Goal: Feedback & Contribution: Leave review/rating

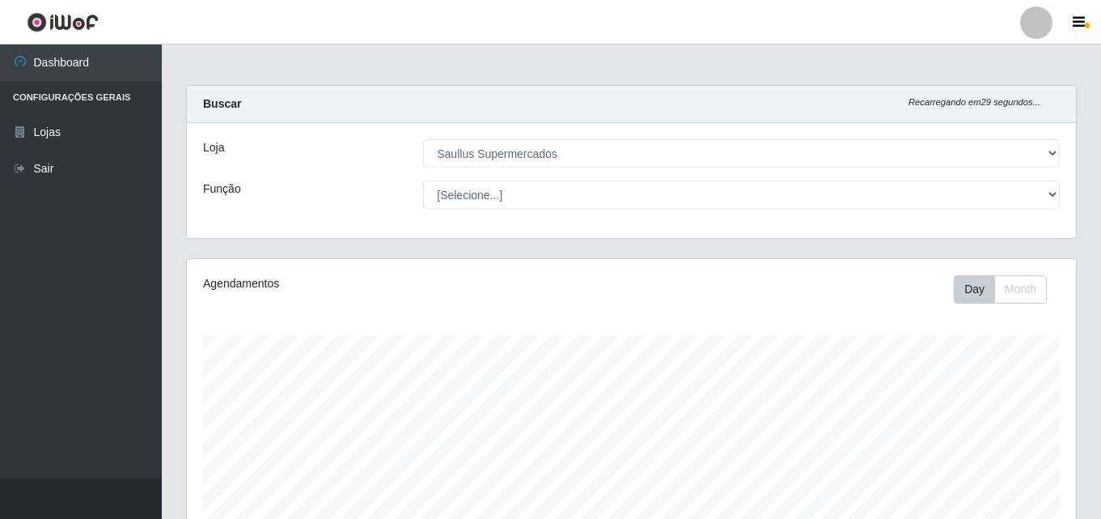
select select "423"
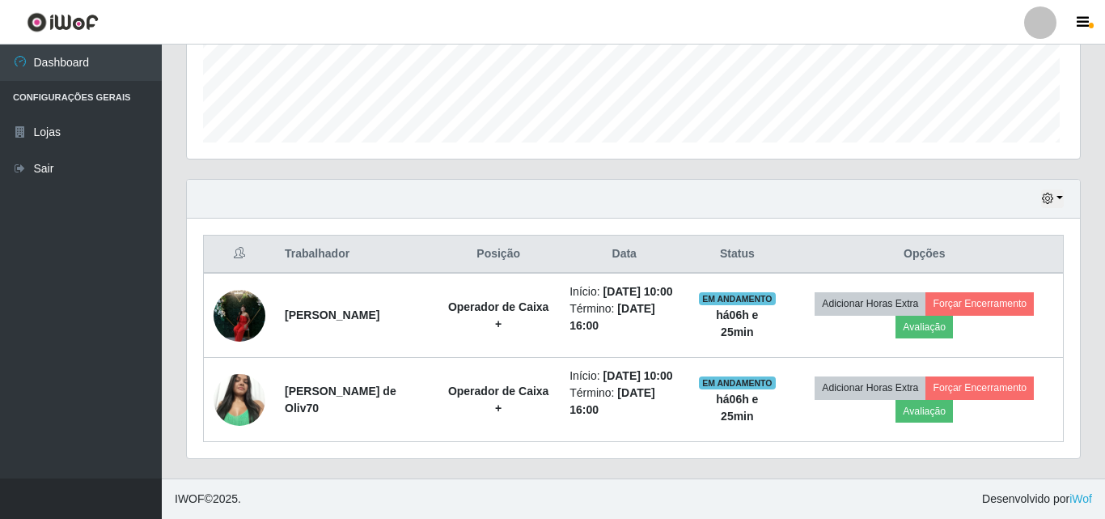
scroll to position [336, 881]
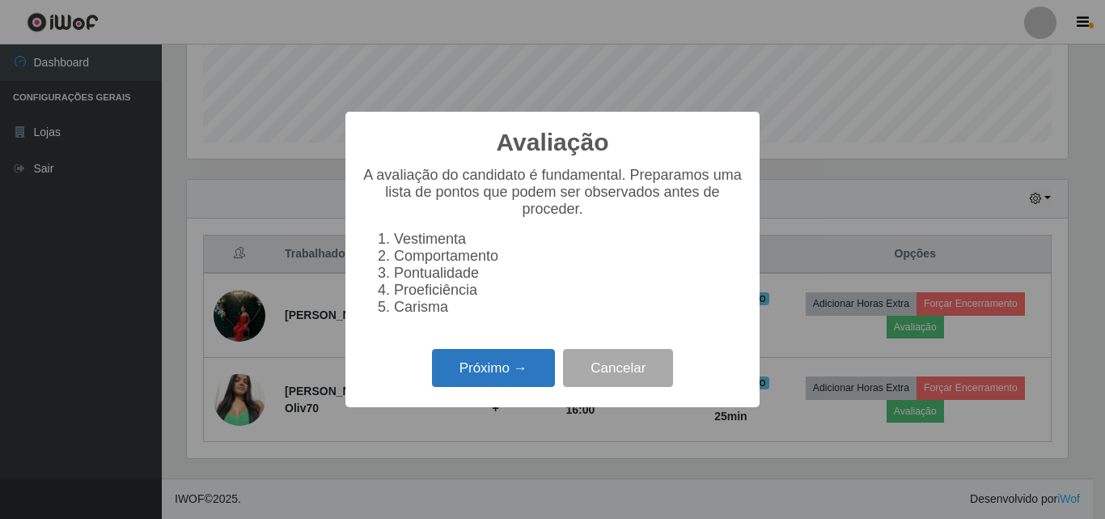
click at [478, 363] on button "Próximo →" at bounding box center [493, 368] width 123 height 38
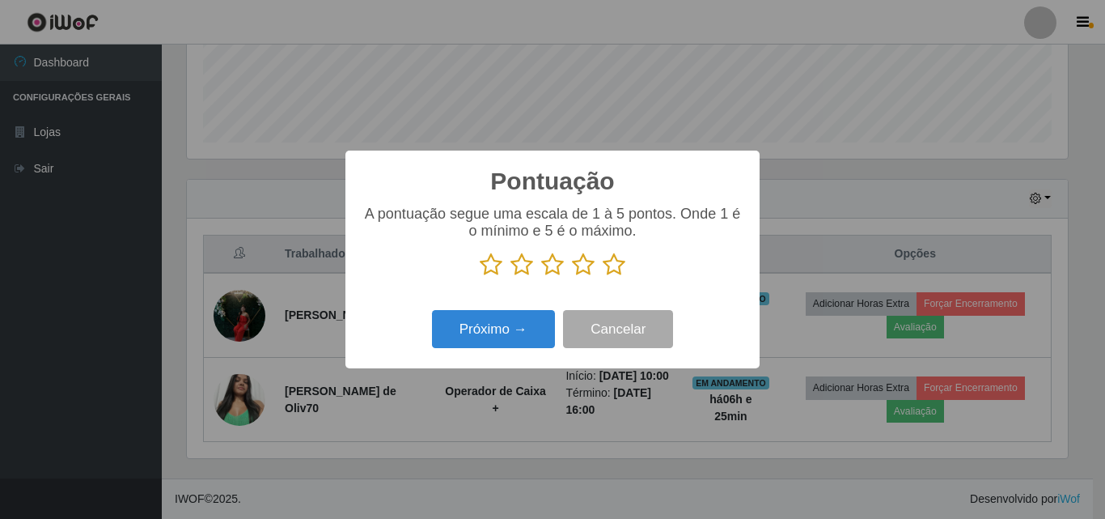
scroll to position [808668, 808123]
click at [608, 267] on icon at bounding box center [614, 264] width 23 height 24
click at [603, 277] on input "radio" at bounding box center [603, 277] width 0 height 0
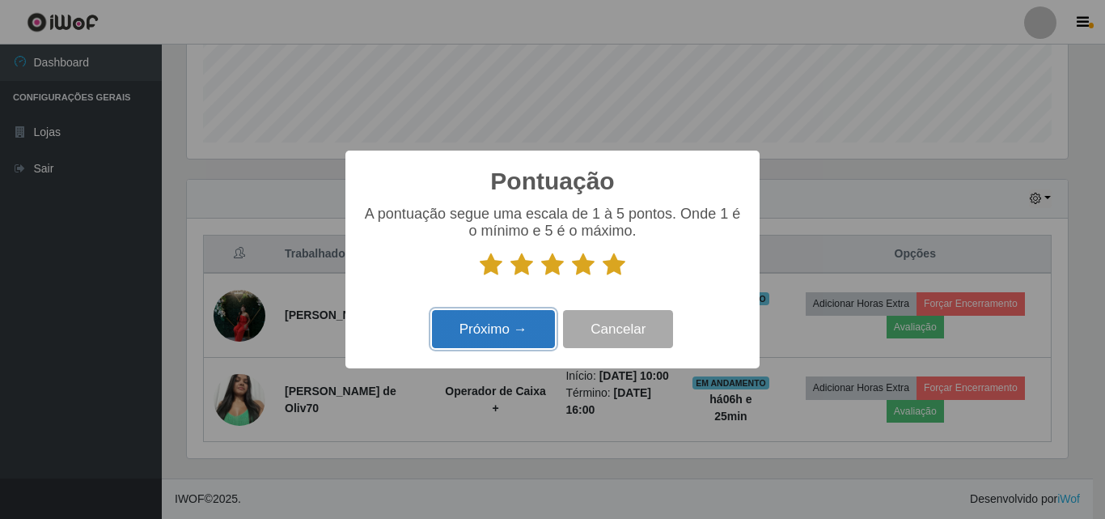
click at [524, 323] on button "Próximo →" at bounding box center [493, 329] width 123 height 38
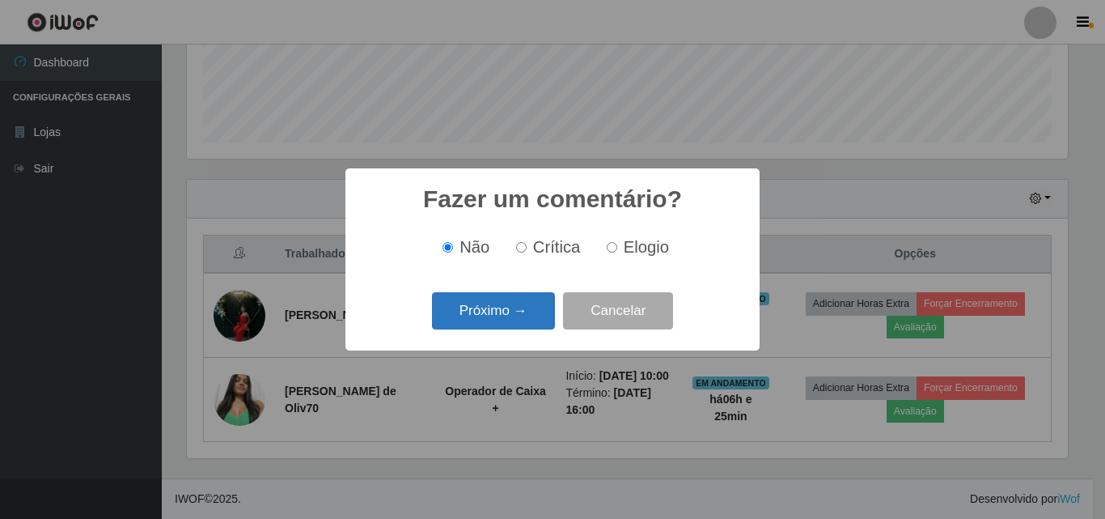
click at [526, 312] on button "Próximo →" at bounding box center [493, 311] width 123 height 38
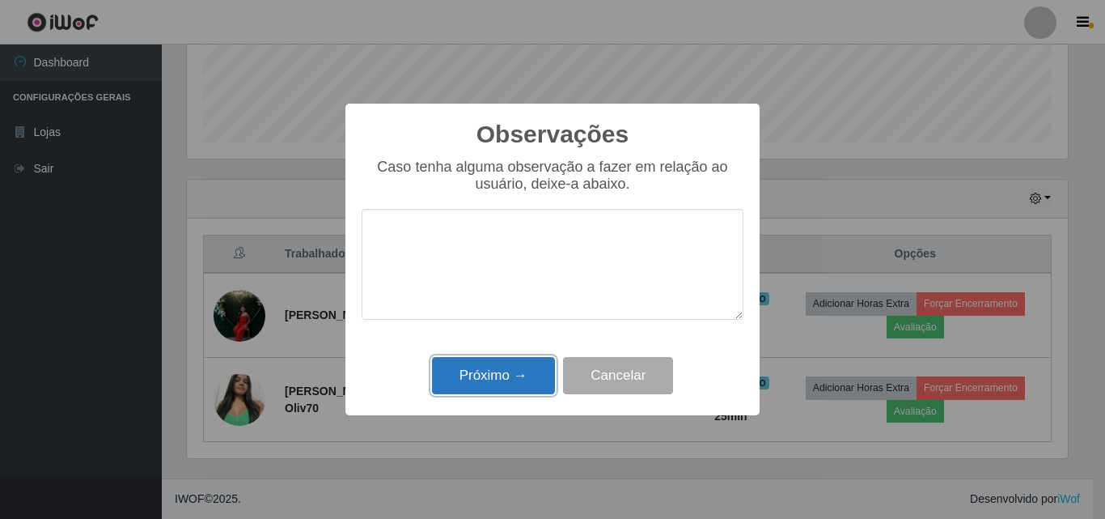
click at [536, 374] on button "Próximo →" at bounding box center [493, 376] width 123 height 38
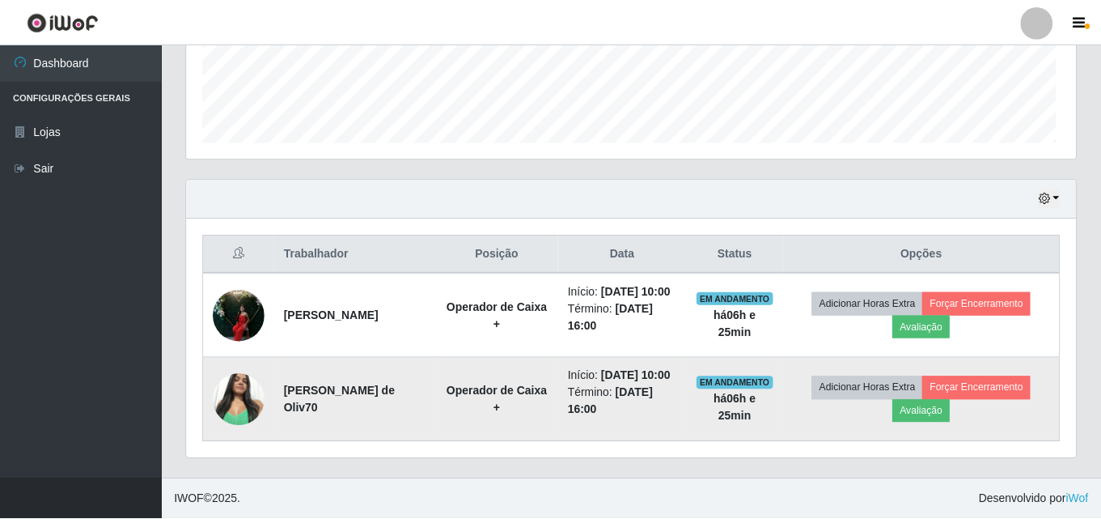
scroll to position [336, 889]
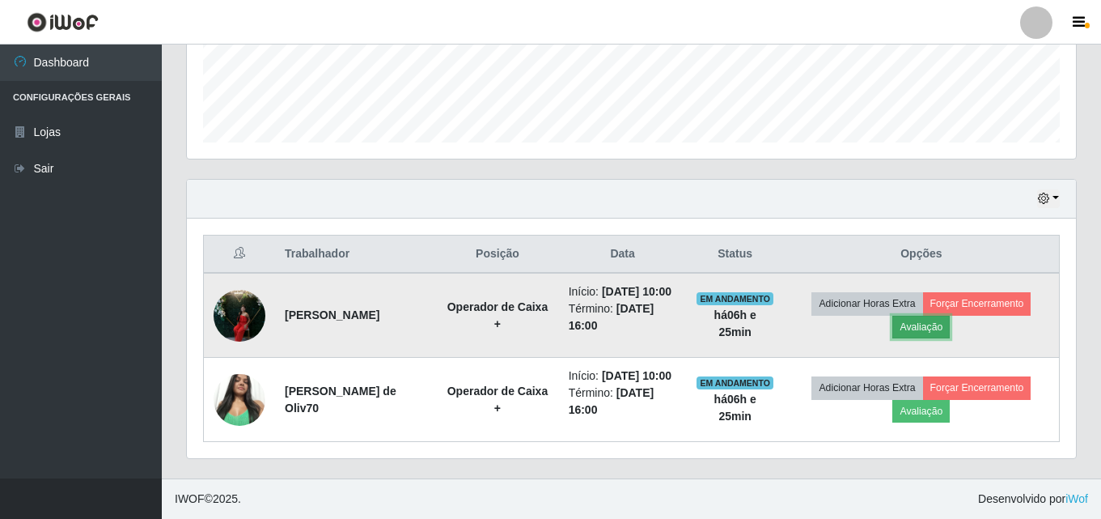
click at [950, 316] on button "Avaliação" at bounding box center [920, 327] width 57 height 23
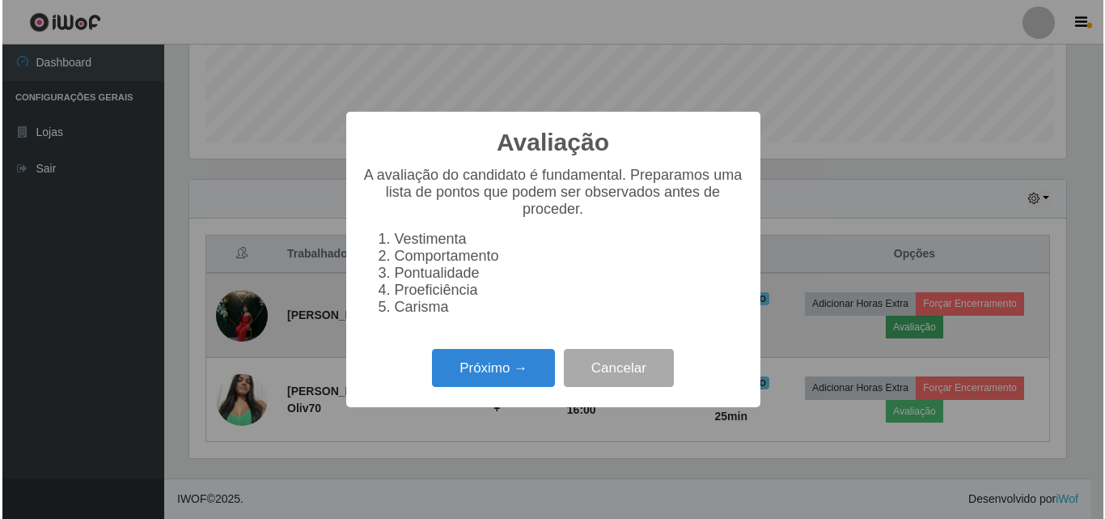
scroll to position [336, 881]
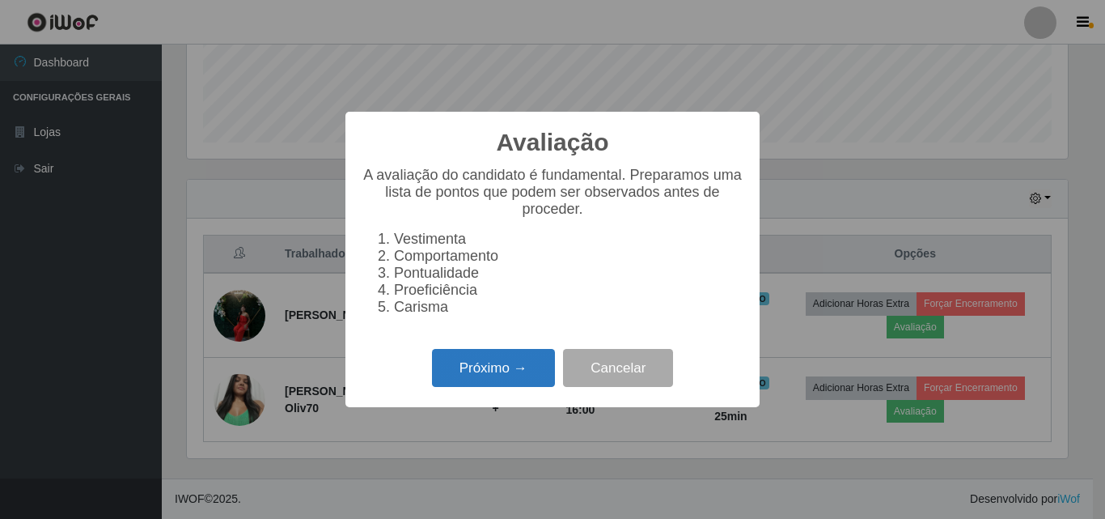
click at [491, 368] on button "Próximo →" at bounding box center [493, 368] width 123 height 38
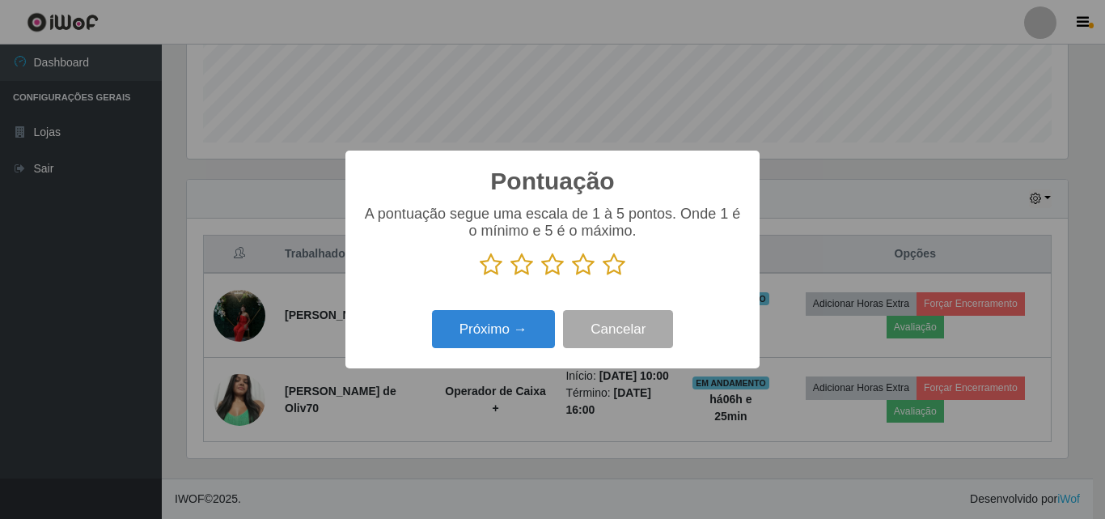
click at [606, 265] on icon at bounding box center [614, 264] width 23 height 24
click at [603, 277] on input "radio" at bounding box center [603, 277] width 0 height 0
click at [606, 265] on icon at bounding box center [614, 264] width 23 height 24
click at [603, 277] on input "radio" at bounding box center [603, 277] width 0 height 0
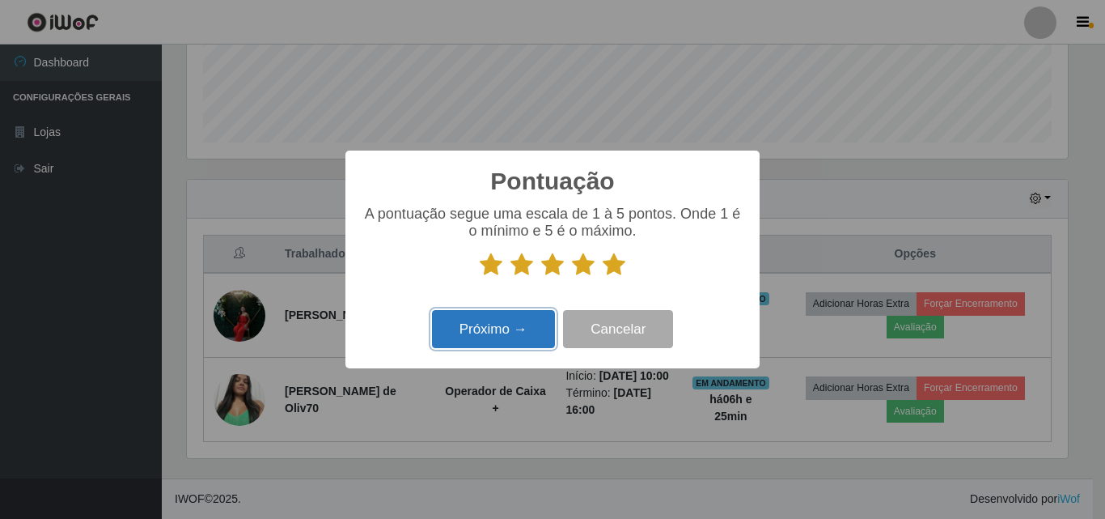
click at [541, 326] on button "Próximo →" at bounding box center [493, 329] width 123 height 38
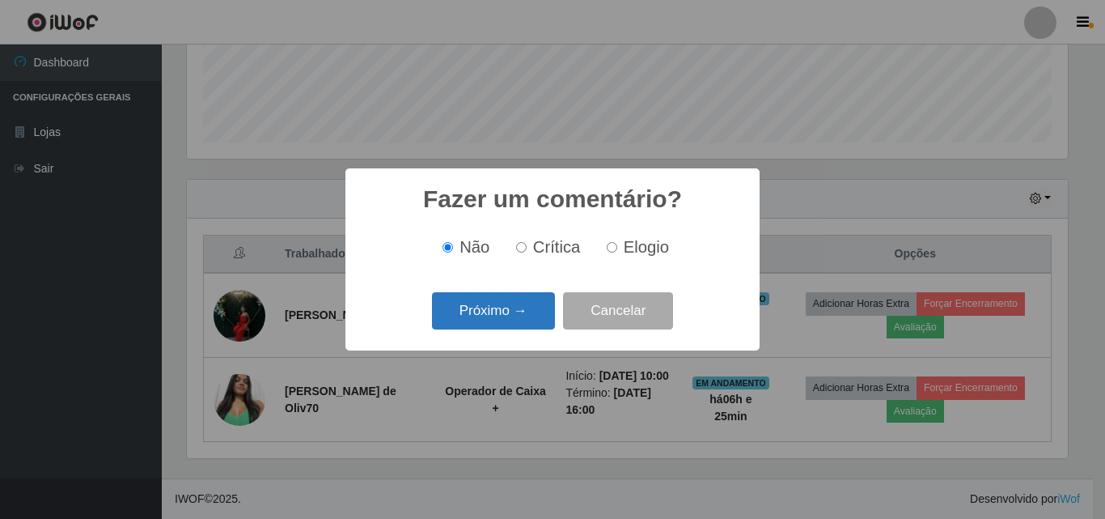
click at [505, 318] on button "Próximo →" at bounding box center [493, 311] width 123 height 38
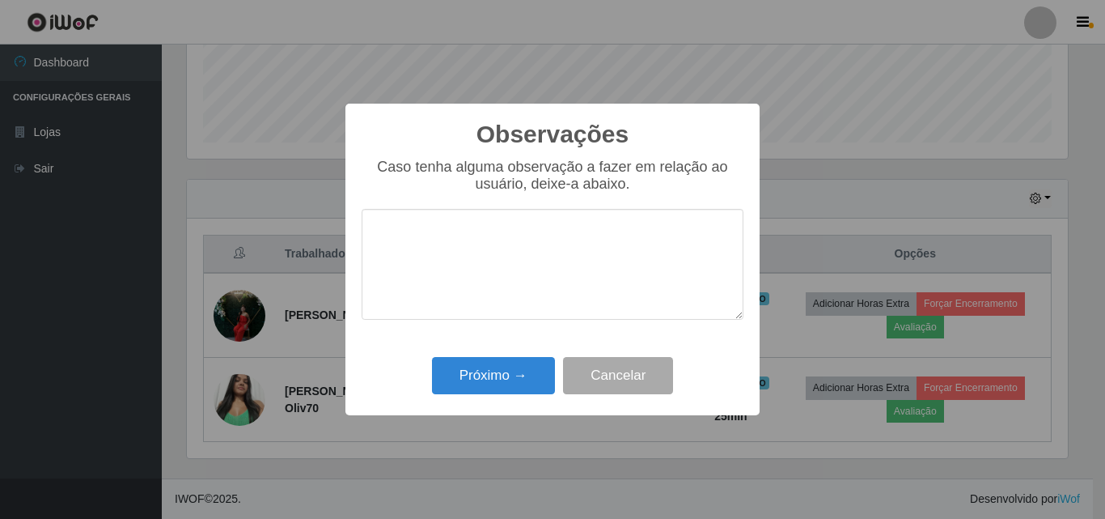
type textarea "988417"
click at [477, 263] on textarea "988417" at bounding box center [553, 264] width 382 height 111
drag, startPoint x: 477, startPoint y: 263, endPoint x: 197, endPoint y: 259, distance: 279.9
click at [197, 259] on div "Observações × Caso tenha alguma observação a fazer em relação ao usuário, deixe…" at bounding box center [552, 259] width 1105 height 519
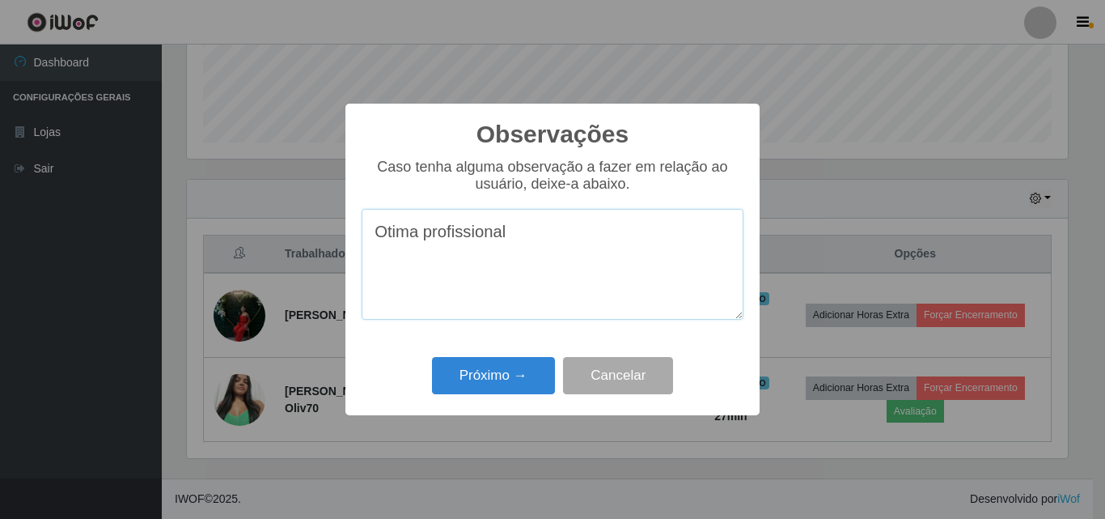
drag, startPoint x: 528, startPoint y: 233, endPoint x: 376, endPoint y: 233, distance: 152.1
click at [376, 233] on textarea "Otima profissional" at bounding box center [553, 264] width 382 height 111
type textarea "Otima profissional"
click at [505, 382] on button "Próximo →" at bounding box center [493, 376] width 123 height 38
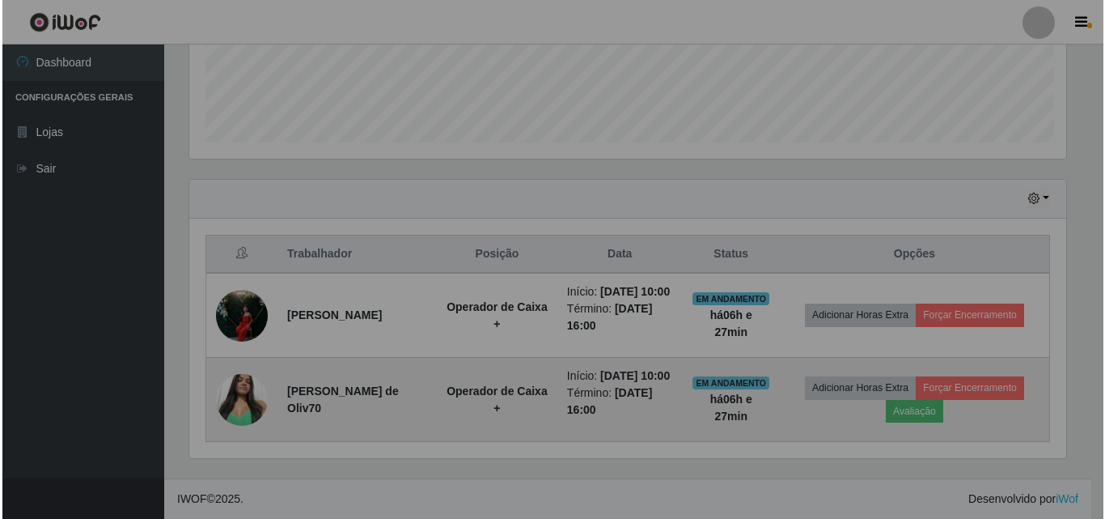
scroll to position [336, 889]
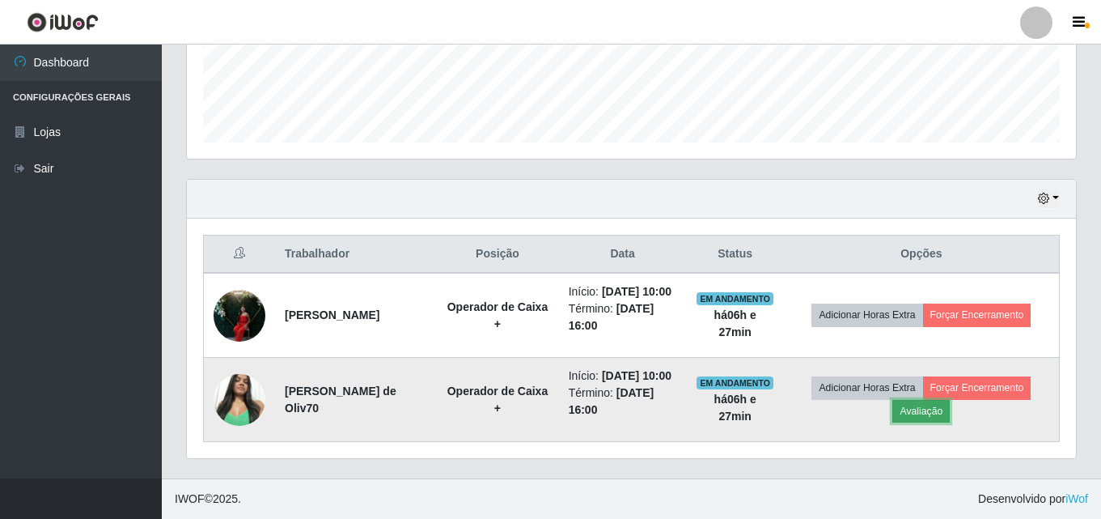
click at [933, 402] on button "Avaliação" at bounding box center [920, 411] width 57 height 23
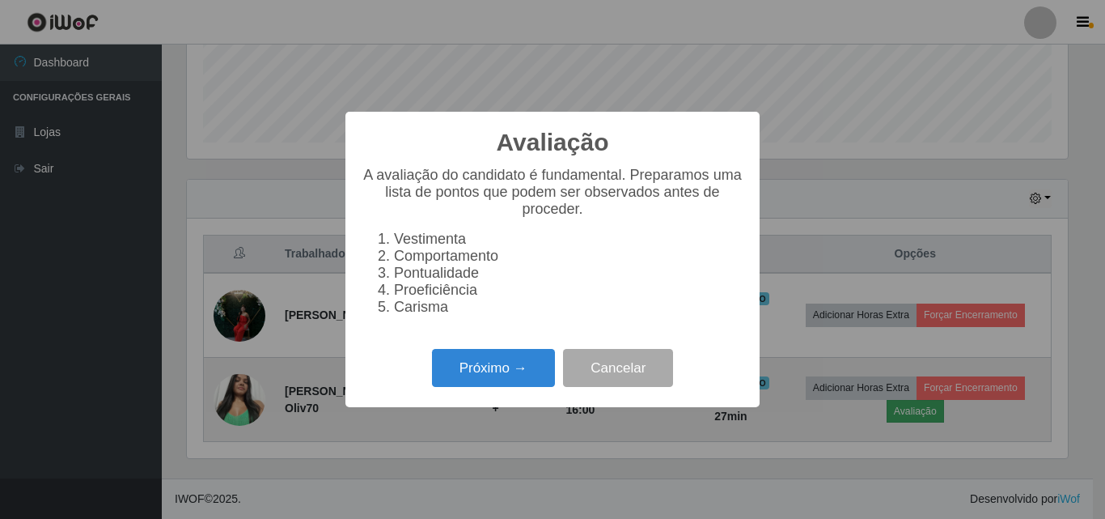
scroll to position [336, 881]
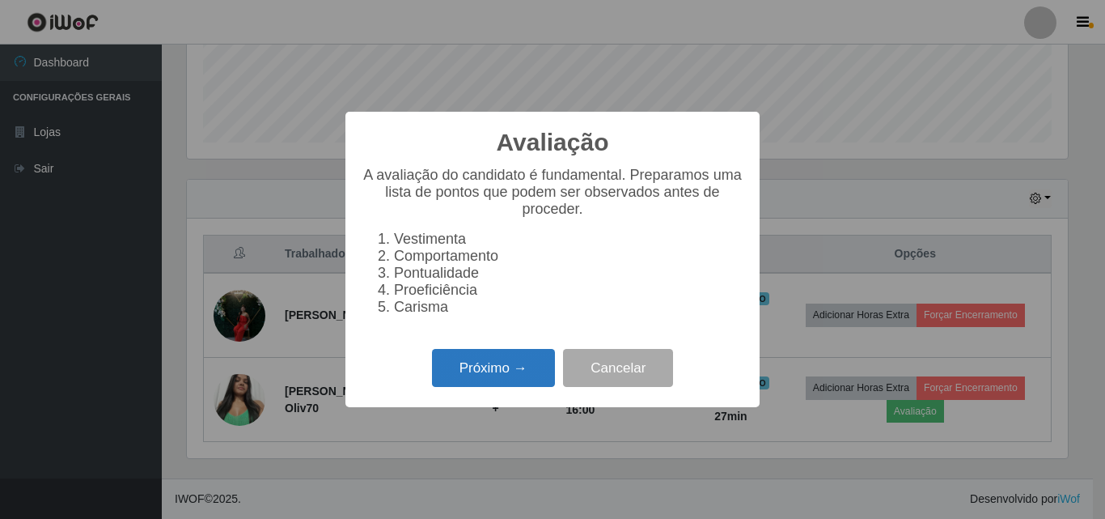
click at [538, 371] on button "Próximo →" at bounding box center [493, 368] width 123 height 38
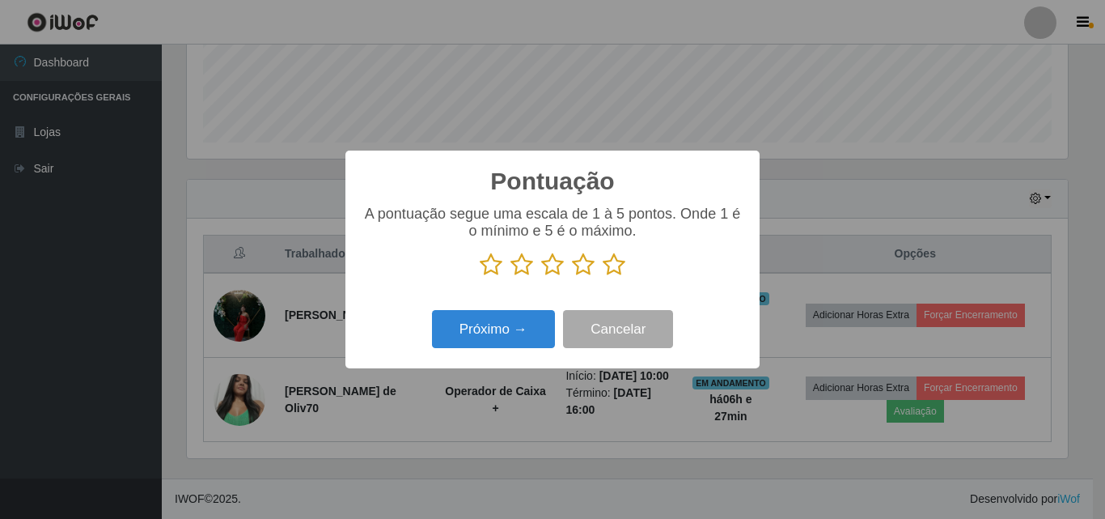
click at [612, 265] on icon at bounding box center [614, 264] width 23 height 24
click at [603, 277] on input "radio" at bounding box center [603, 277] width 0 height 0
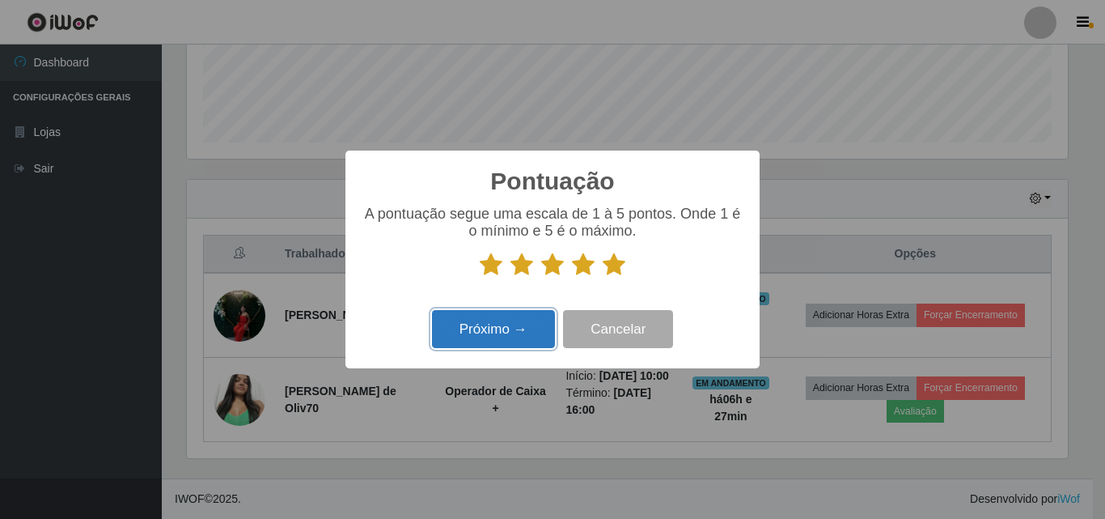
click at [502, 320] on button "Próximo →" at bounding box center [493, 329] width 123 height 38
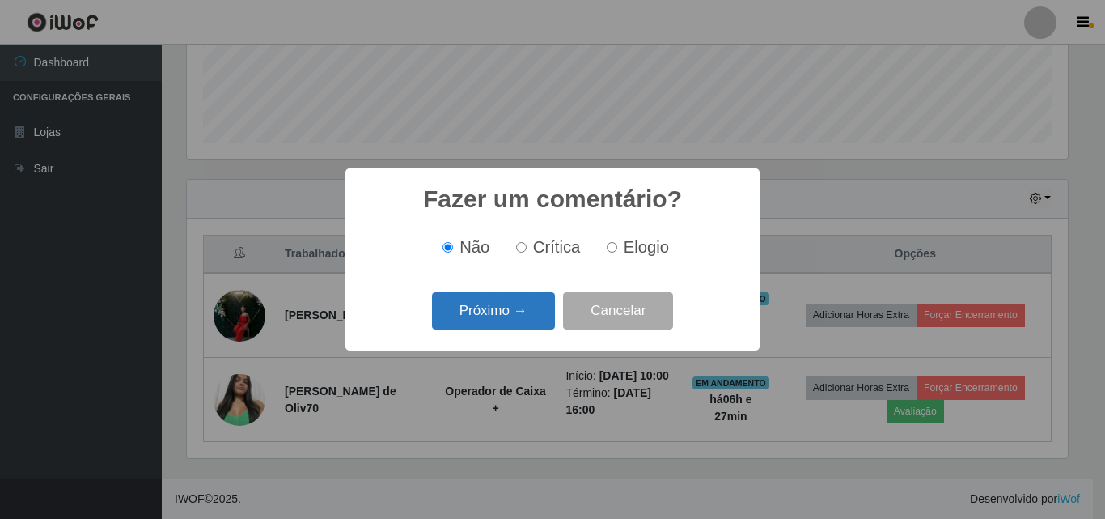
click at [531, 300] on button "Próximo →" at bounding box center [493, 311] width 123 height 38
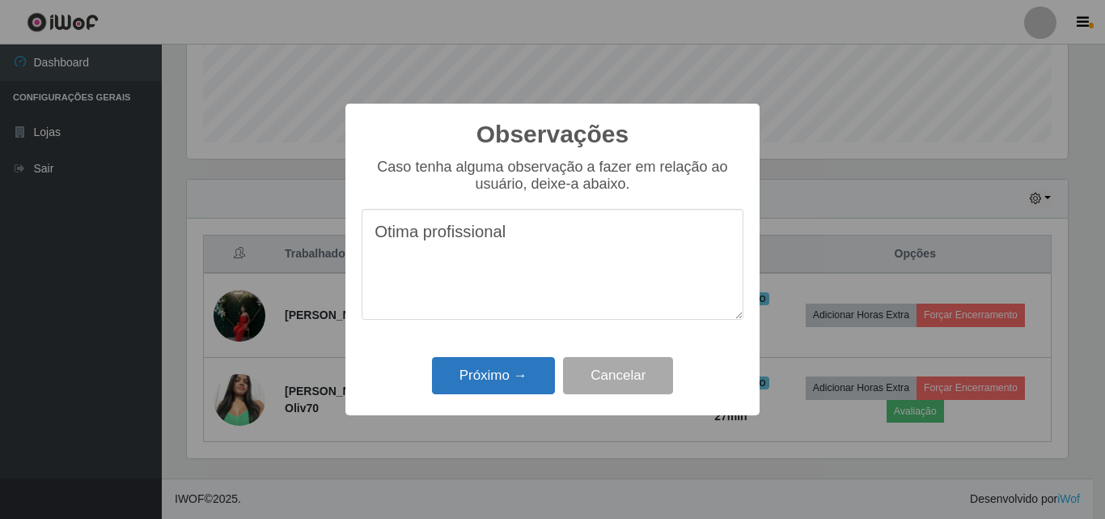
type textarea "Otima profissional"
click at [520, 365] on button "Próximo →" at bounding box center [493, 376] width 123 height 38
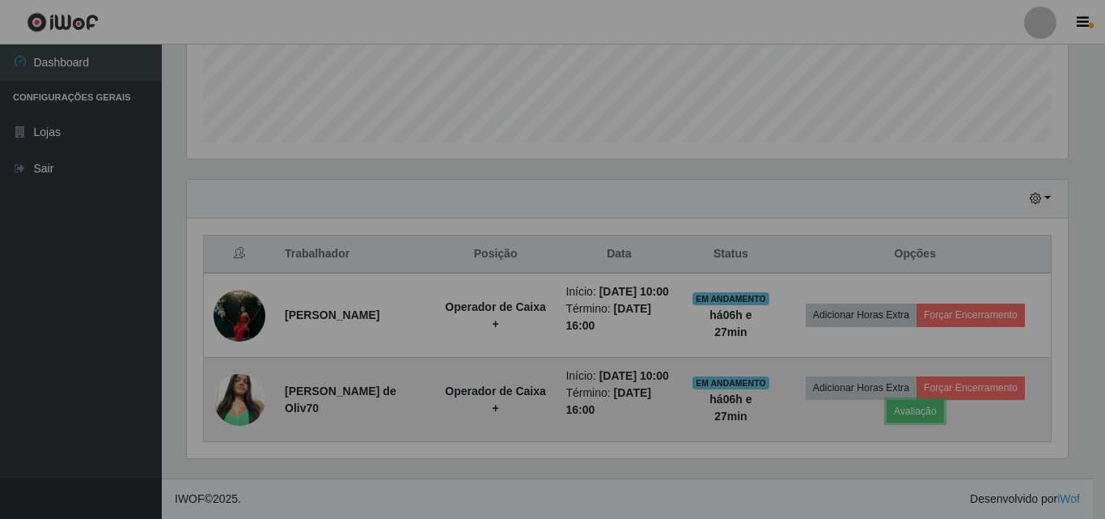
scroll to position [336, 889]
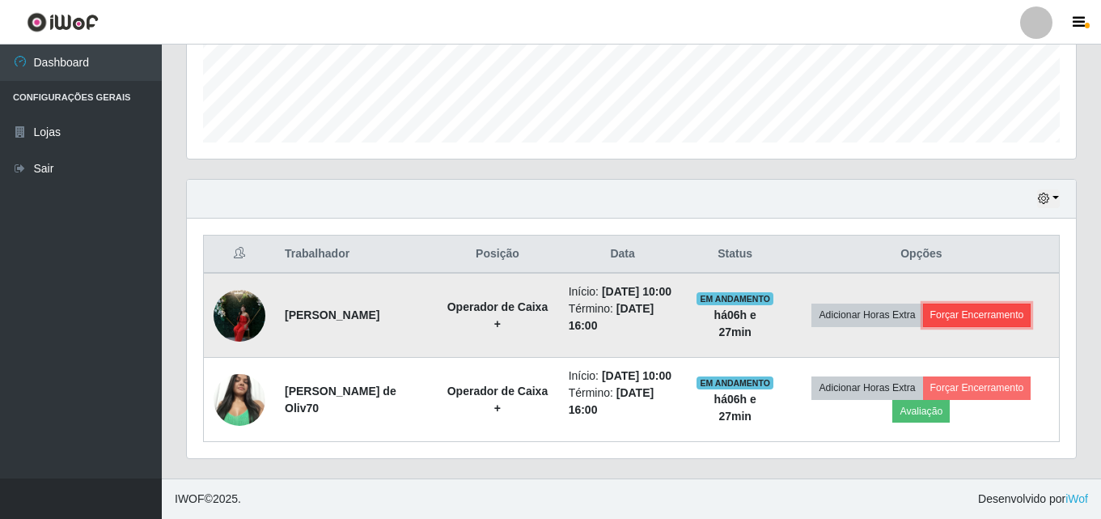
click at [959, 303] on button "Forçar Encerramento" at bounding box center [977, 314] width 108 height 23
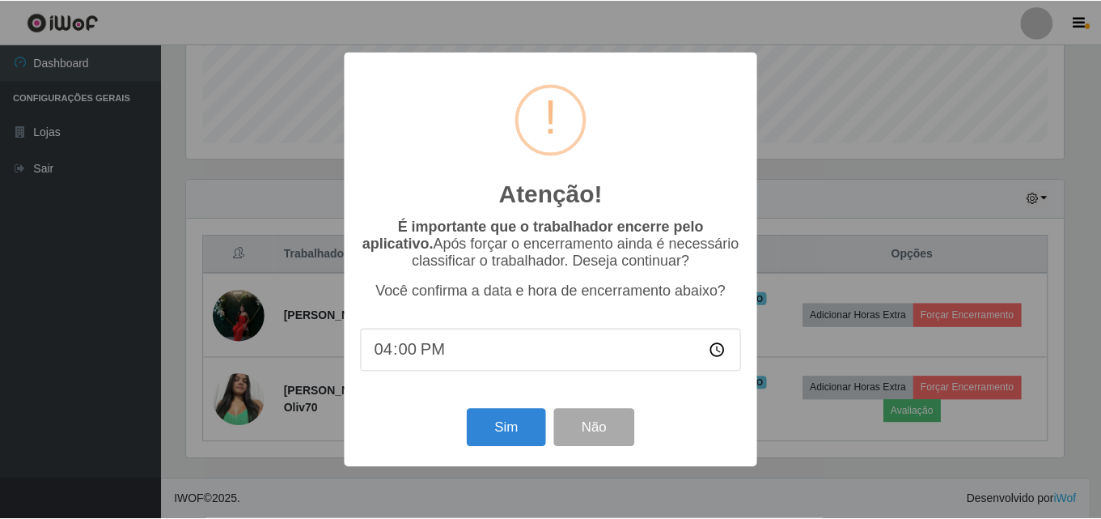
scroll to position [336, 881]
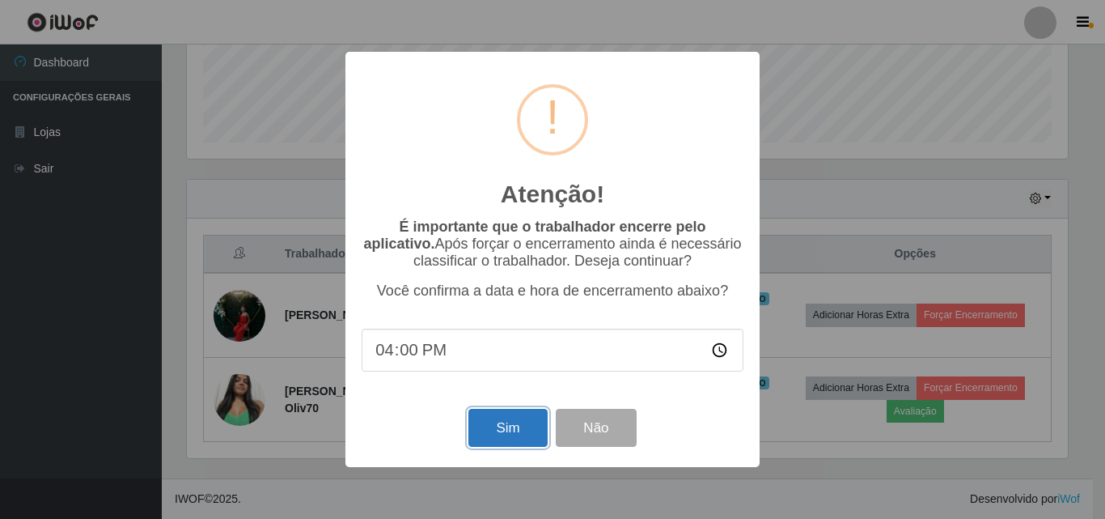
click at [505, 419] on button "Sim" at bounding box center [507, 428] width 78 height 38
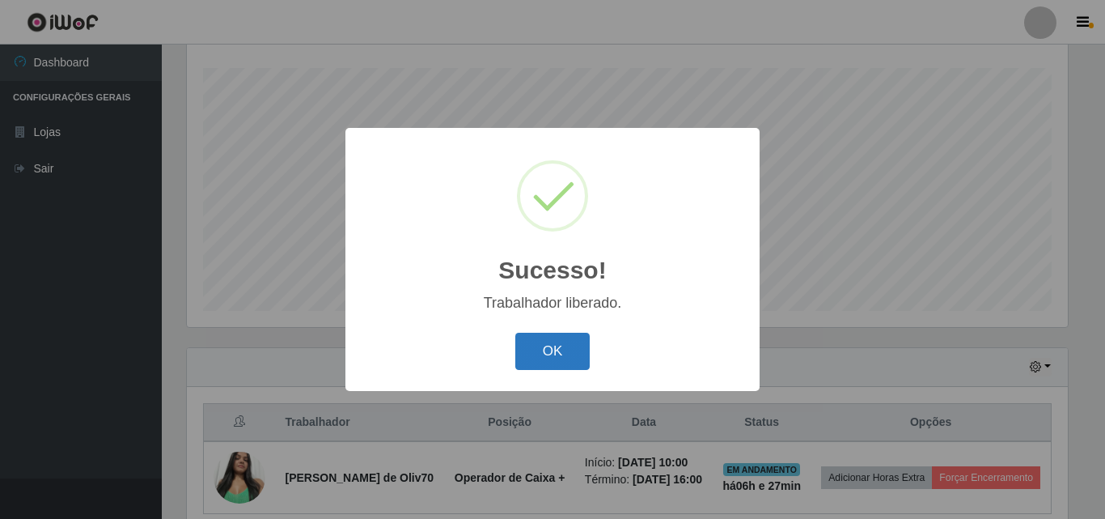
click at [561, 358] on button "OK" at bounding box center [552, 352] width 75 height 38
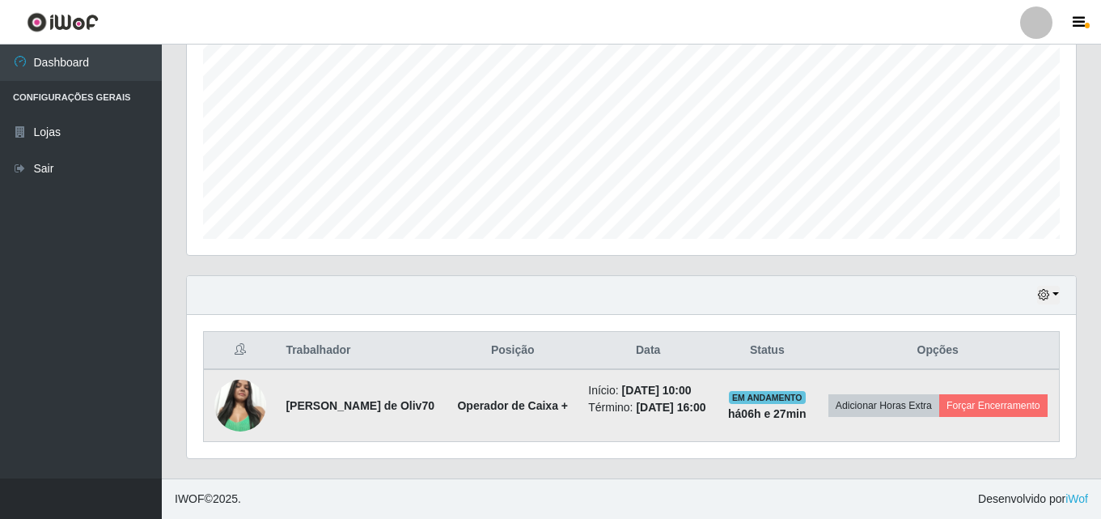
scroll to position [352, 0]
click at [939, 408] on button "Forçar Encerramento" at bounding box center [993, 405] width 108 height 23
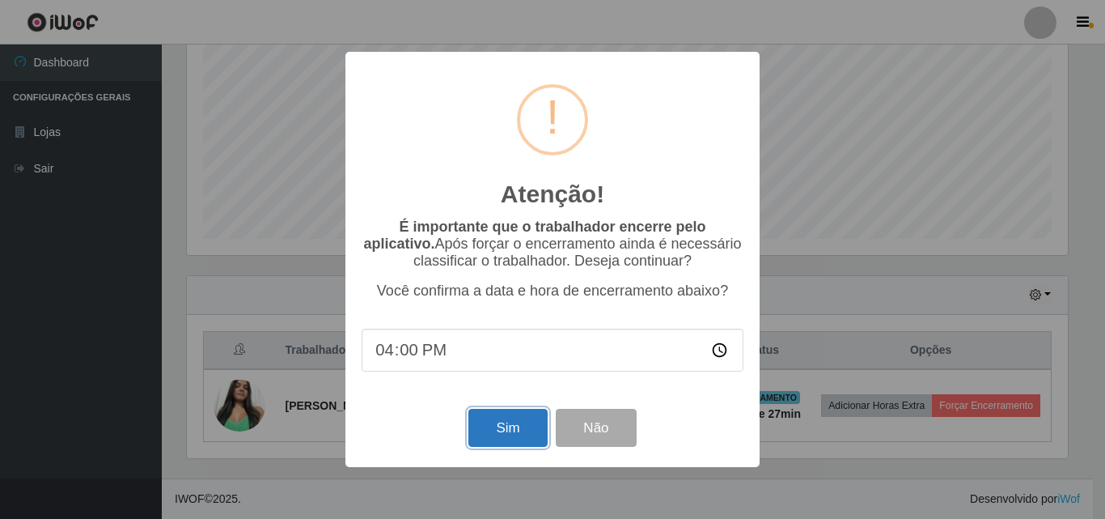
click at [501, 447] on button "Sim" at bounding box center [507, 428] width 78 height 38
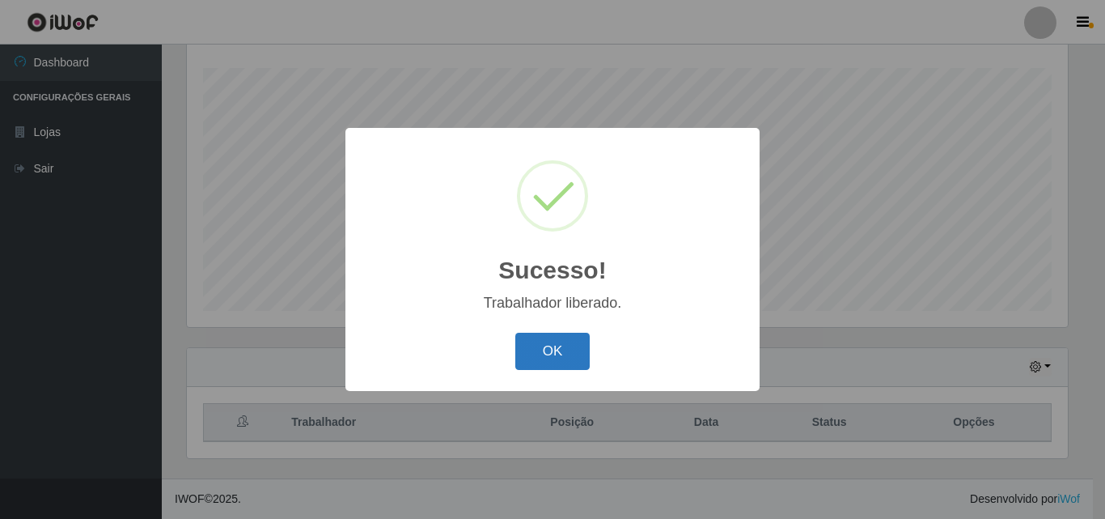
click at [567, 344] on button "OK" at bounding box center [552, 352] width 75 height 38
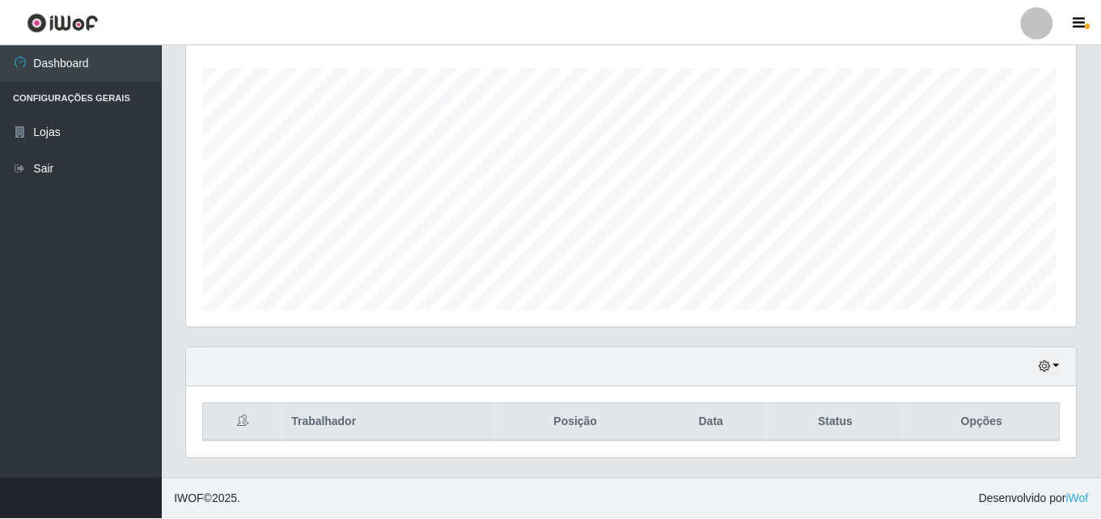
scroll to position [336, 889]
click at [10, 501] on button "button" at bounding box center [81, 498] width 162 height 40
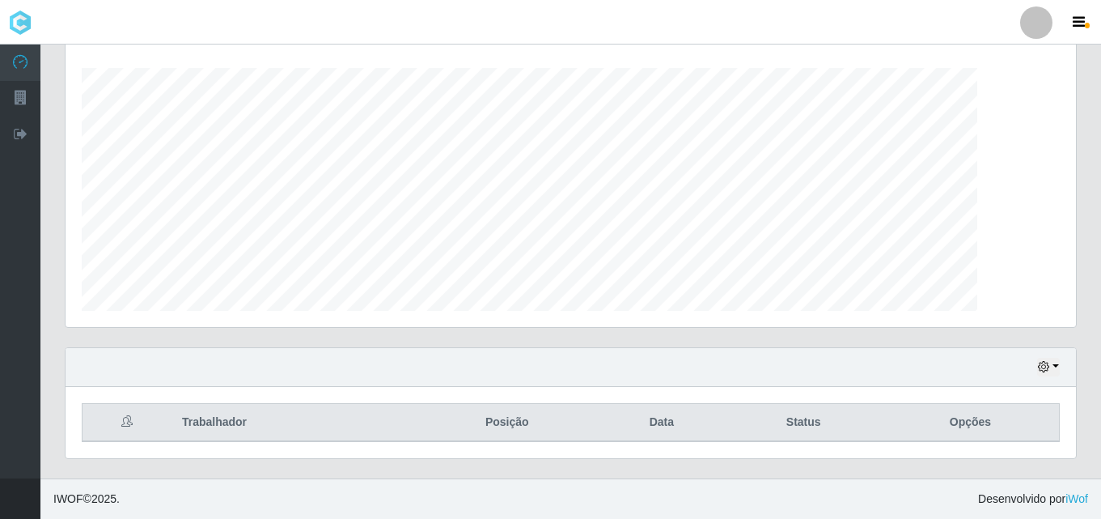
scroll to position [336, 1010]
